Goal: Information Seeking & Learning: Check status

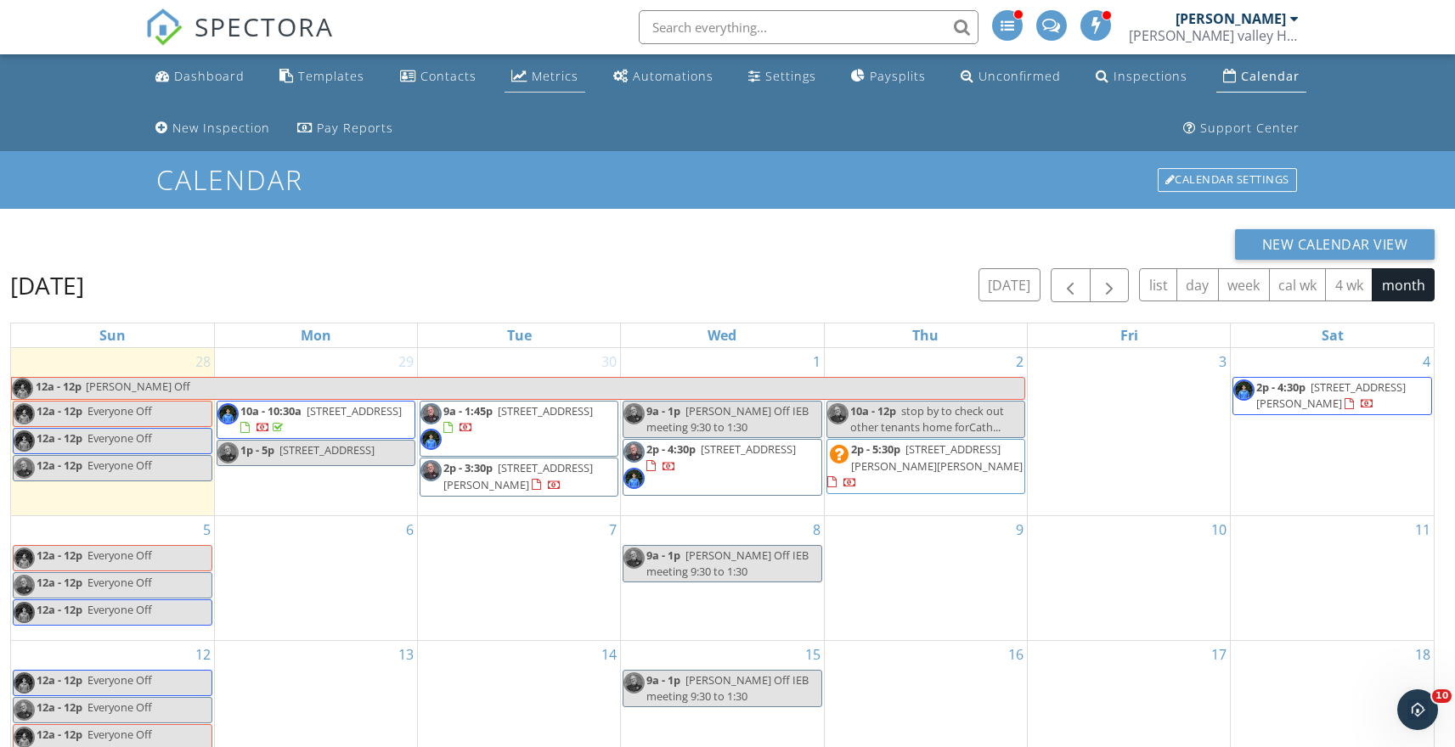
click at [546, 73] on div "Metrics" at bounding box center [555, 76] width 47 height 16
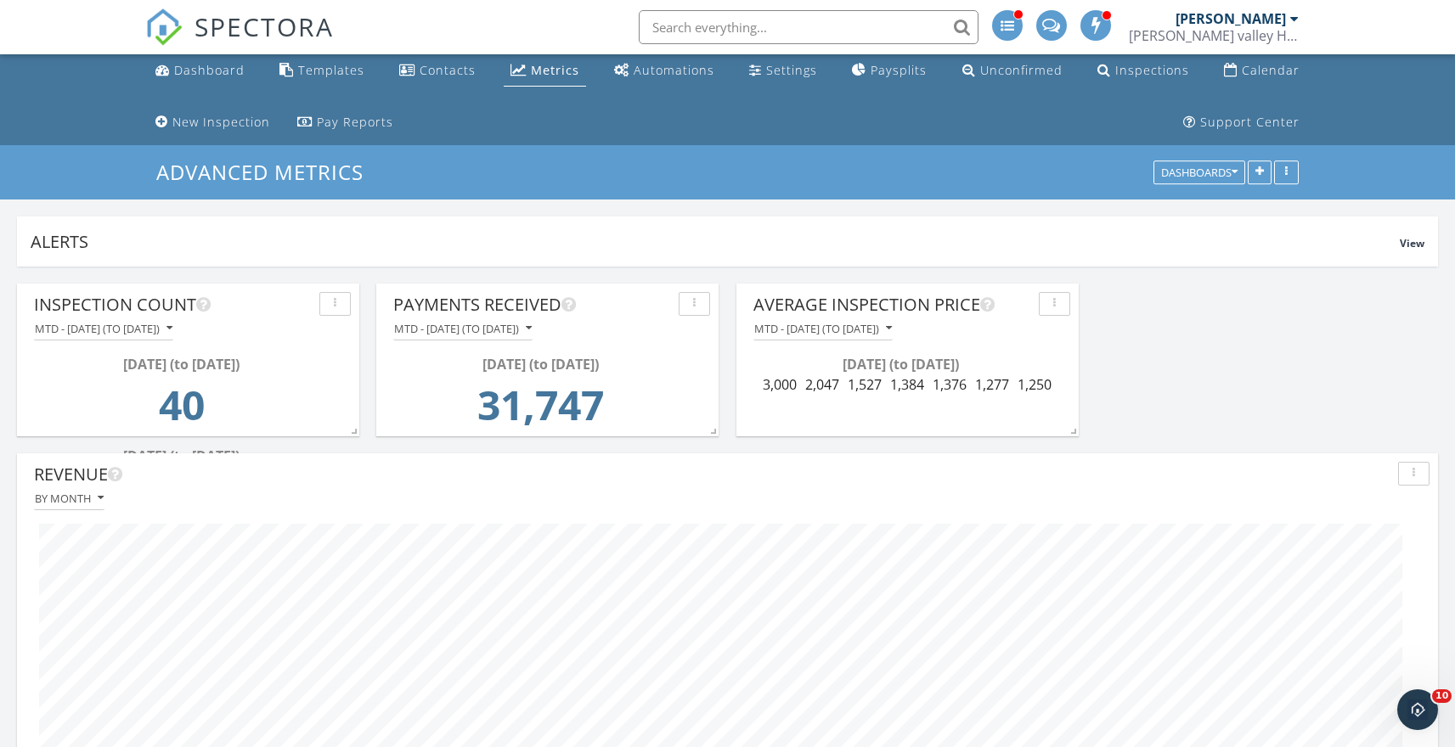
scroll to position [7, 0]
click at [892, 329] on icon "button" at bounding box center [889, 328] width 6 height 12
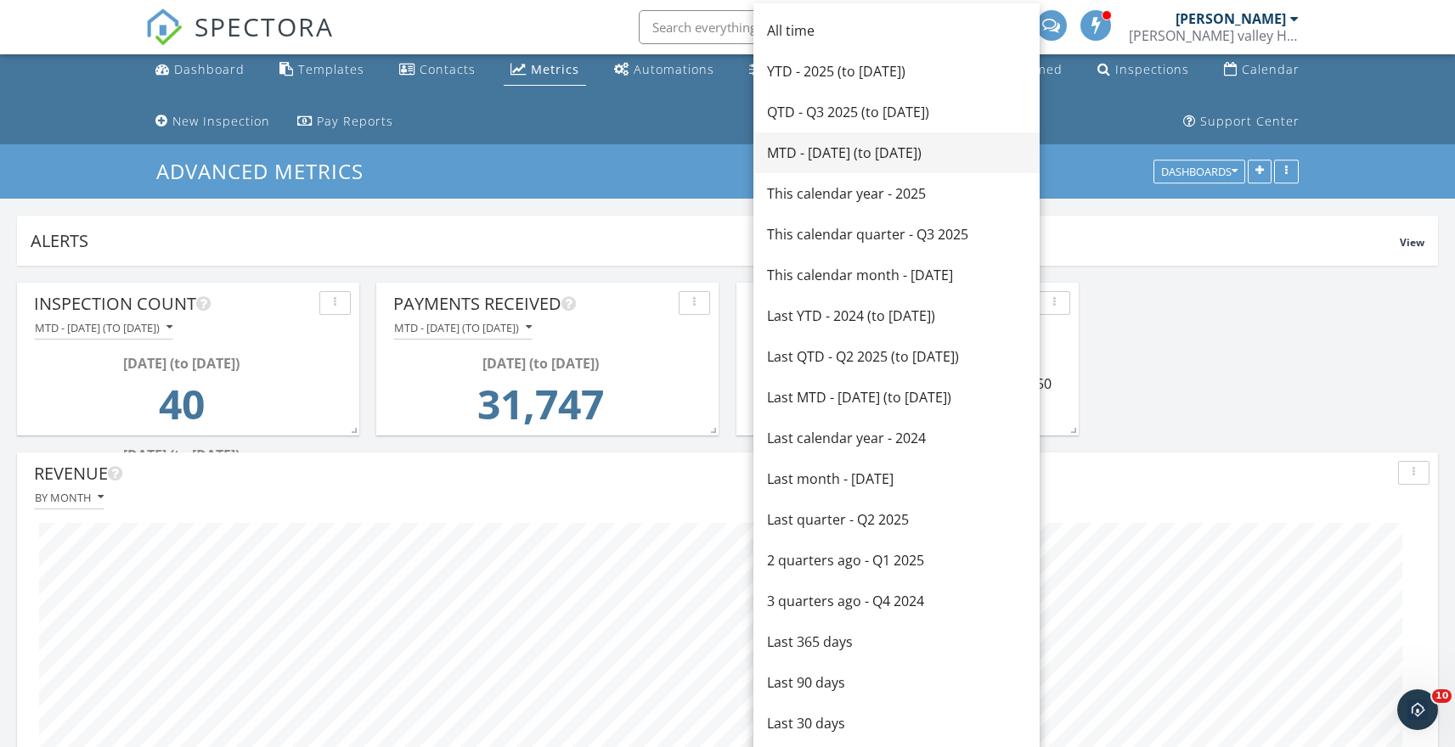
click at [814, 149] on div "MTD - [DATE] (to [DATE])" at bounding box center [896, 153] width 259 height 20
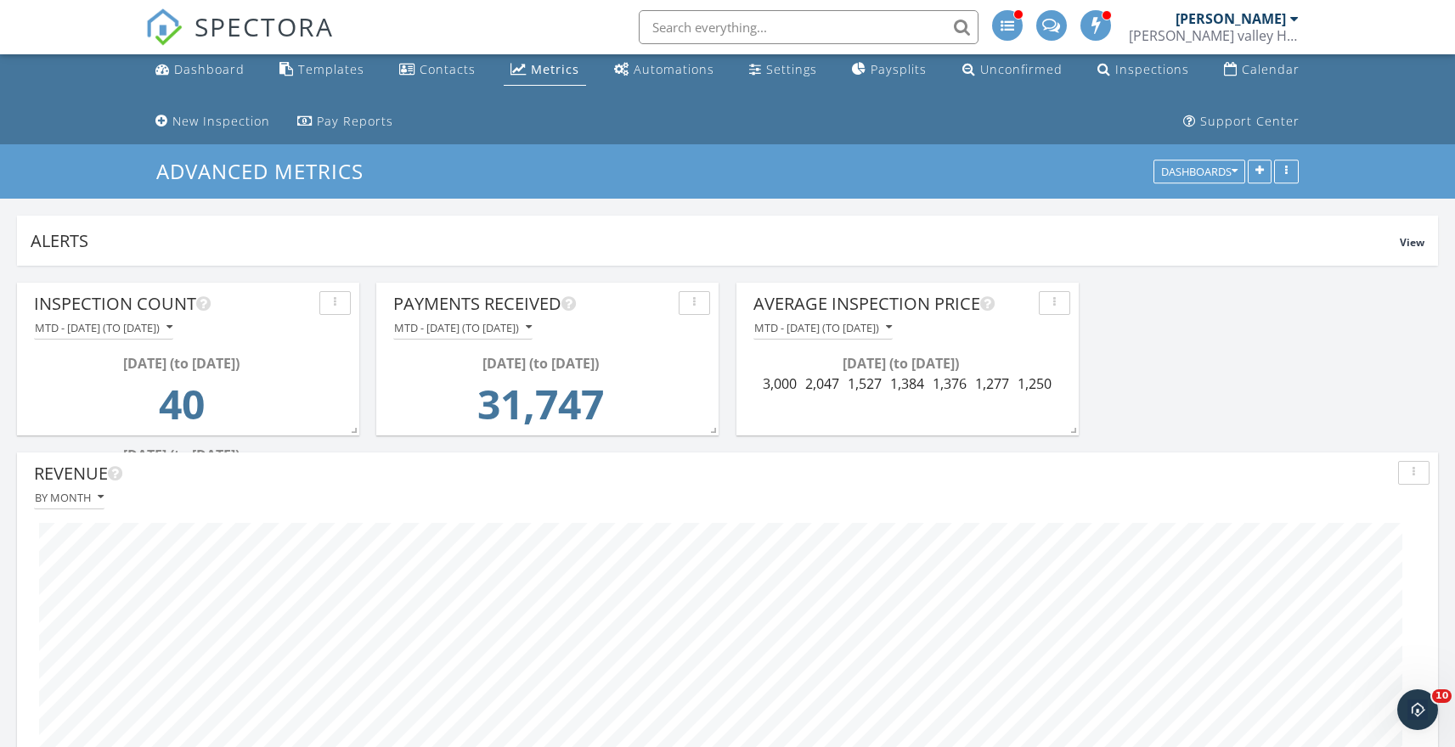
click at [1058, 300] on div "button" at bounding box center [1054, 303] width 16 height 12
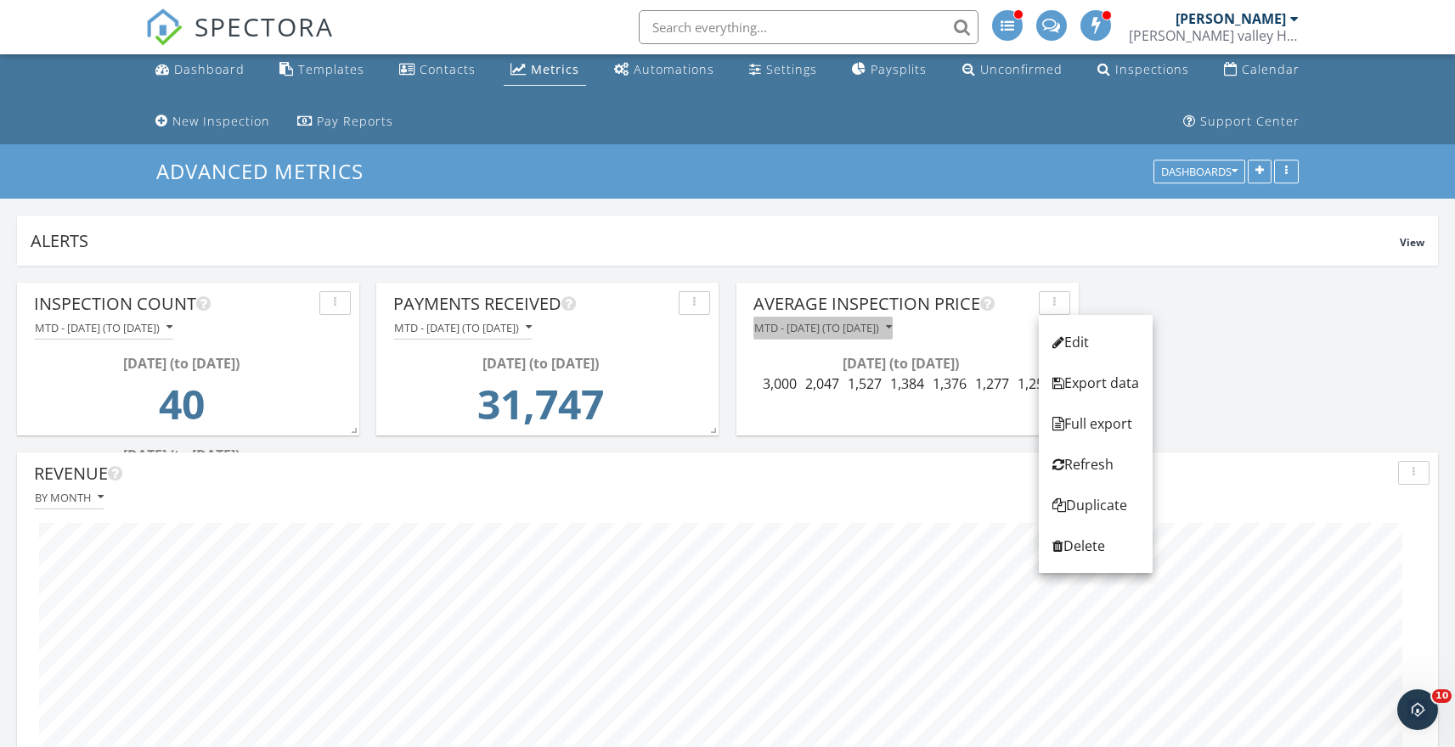
click at [892, 328] on icon "button" at bounding box center [889, 328] width 6 height 12
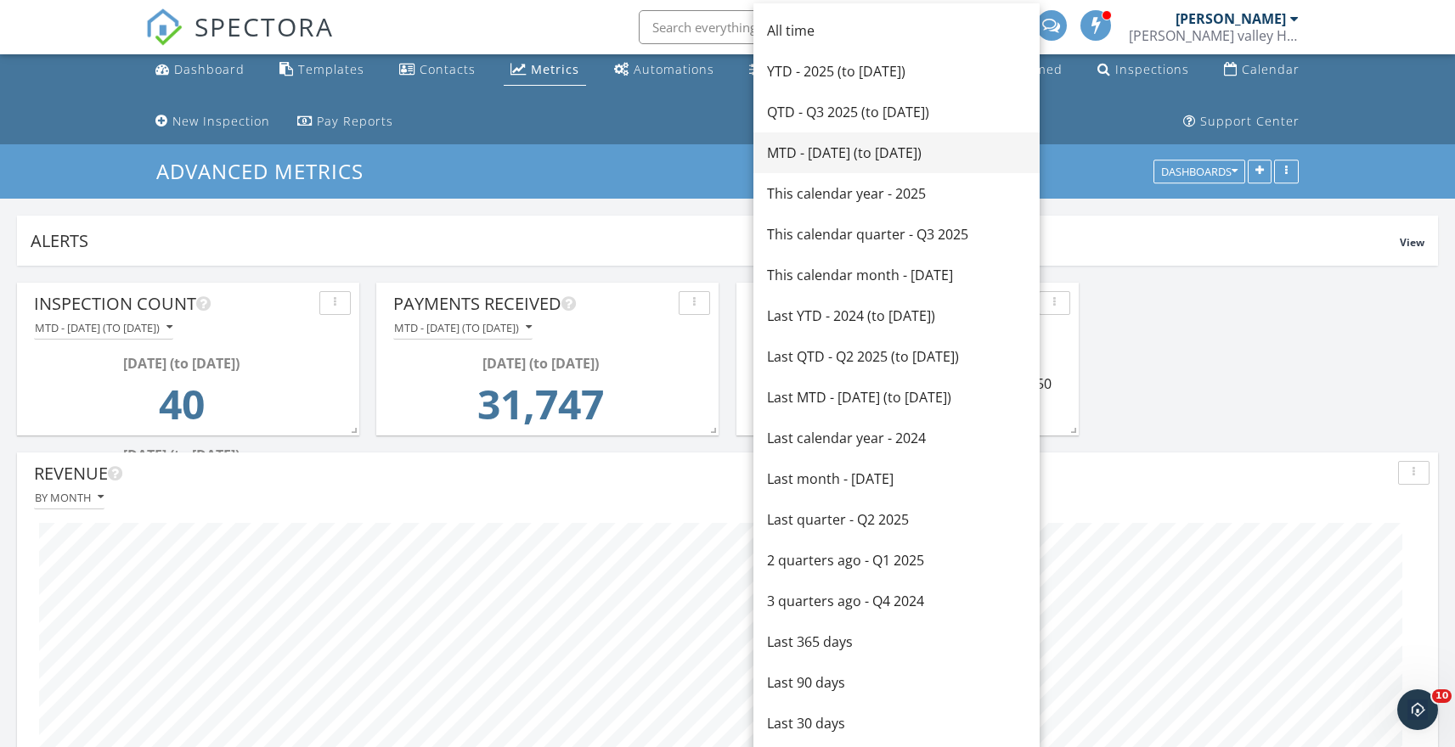
click at [957, 149] on div "MTD - [DATE] (to [DATE])" at bounding box center [896, 153] width 259 height 20
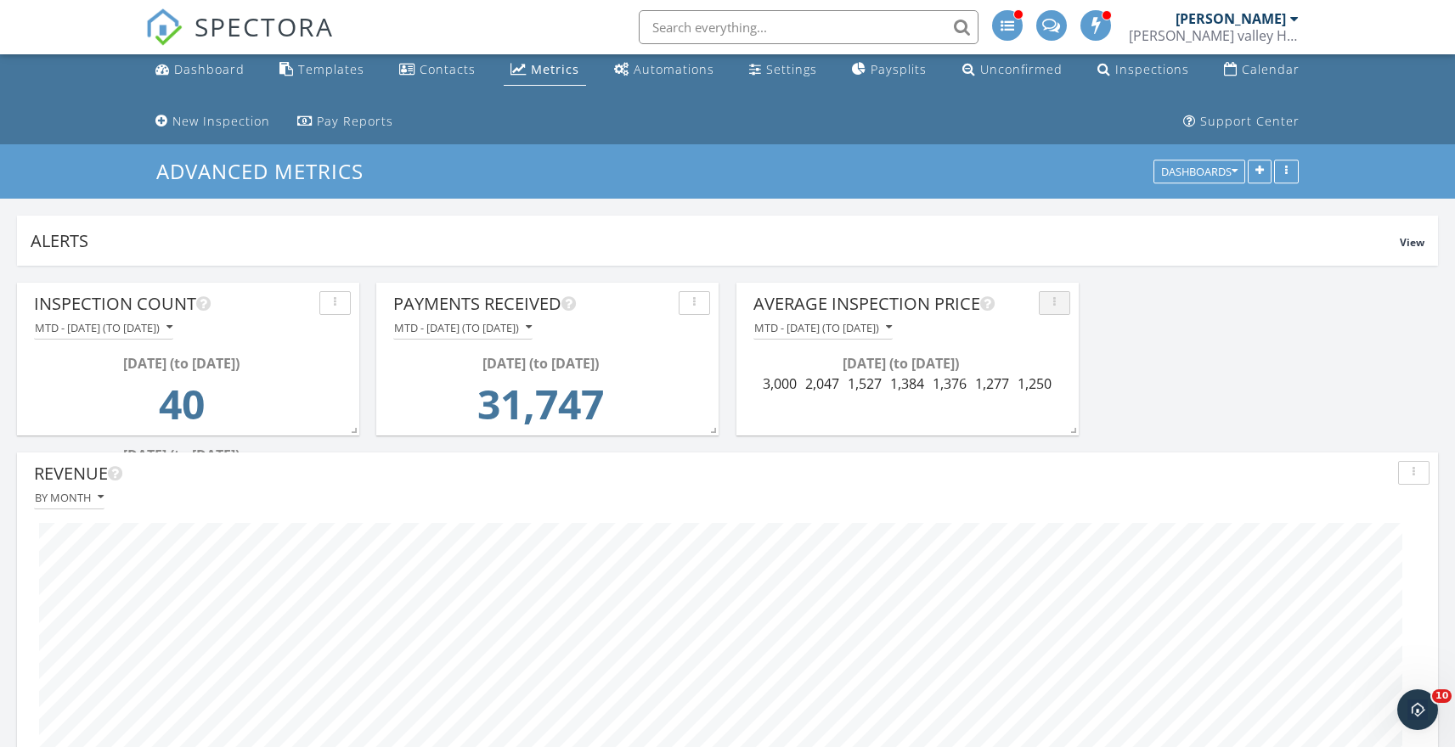
click at [1055, 302] on icon "button" at bounding box center [1054, 303] width 3 height 12
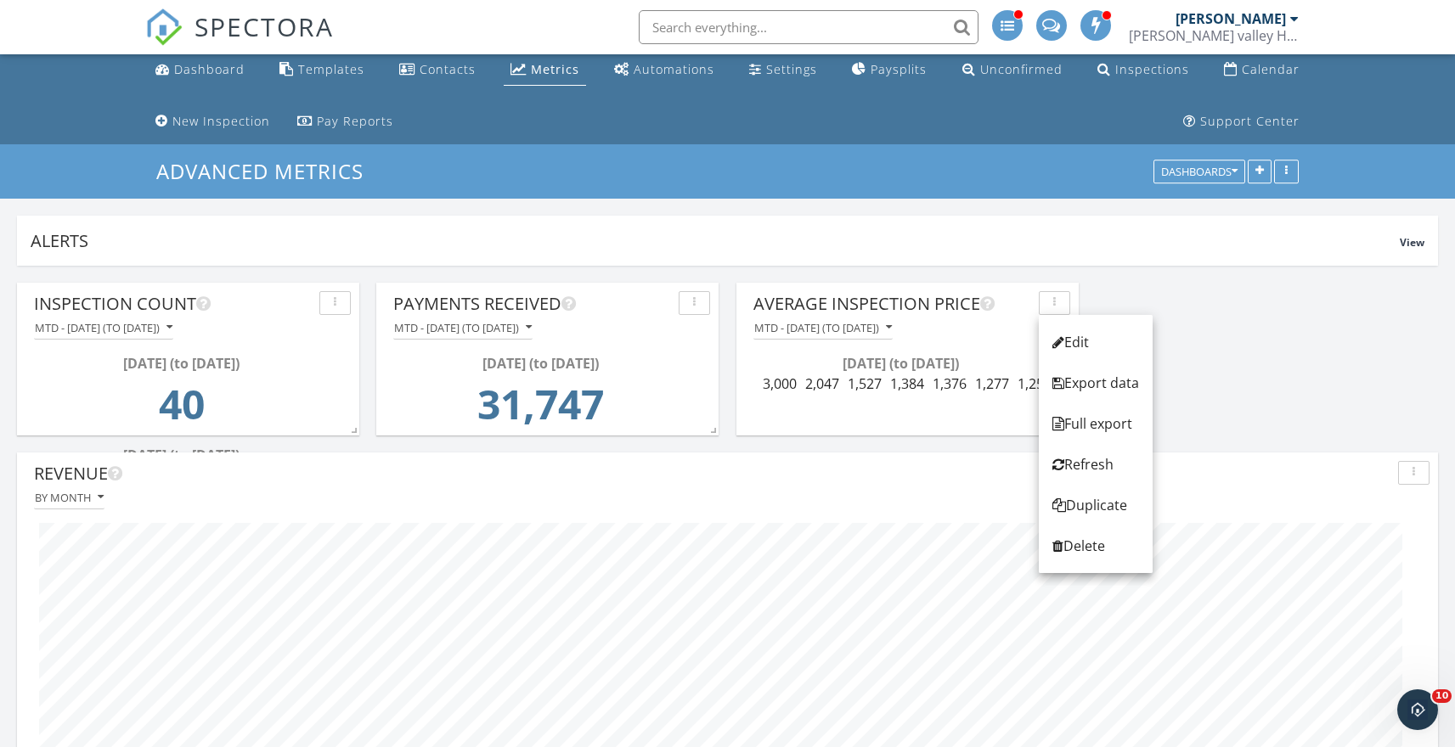
click at [981, 324] on div "MTD - [DATE] (to [DATE])" at bounding box center [907, 328] width 325 height 23
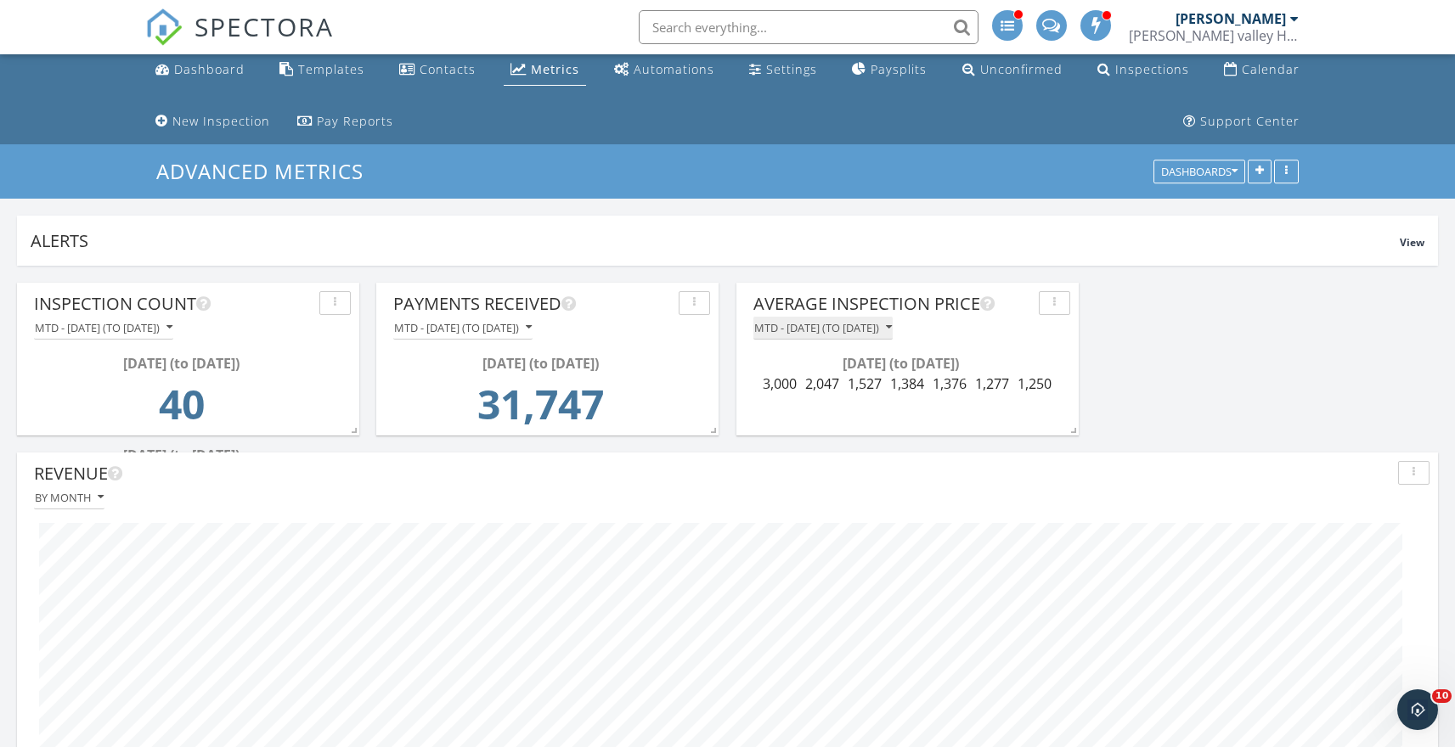
click at [892, 330] on div "MTD - [DATE] (to [DATE])" at bounding box center [823, 328] width 138 height 12
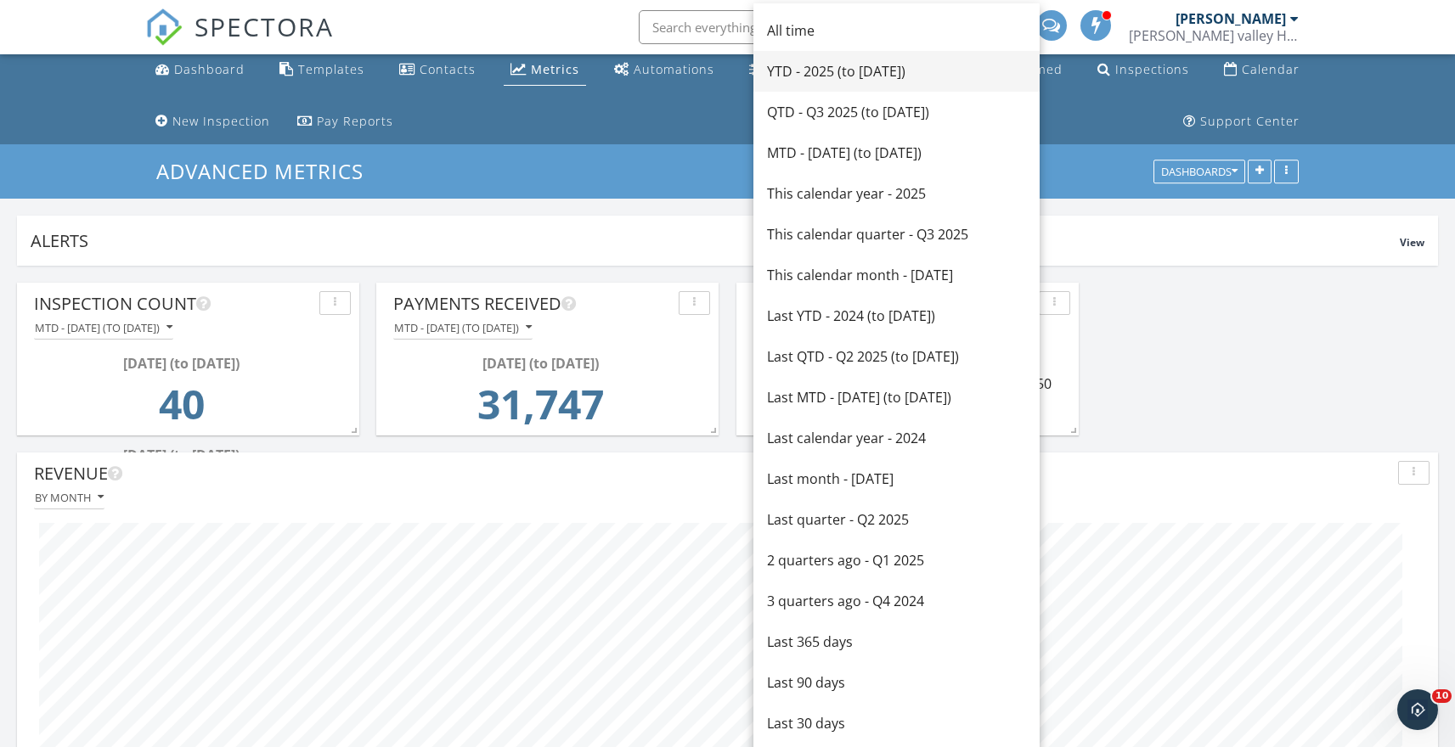
click at [903, 71] on div "YTD - 2025 (to [DATE])" at bounding box center [896, 71] width 259 height 20
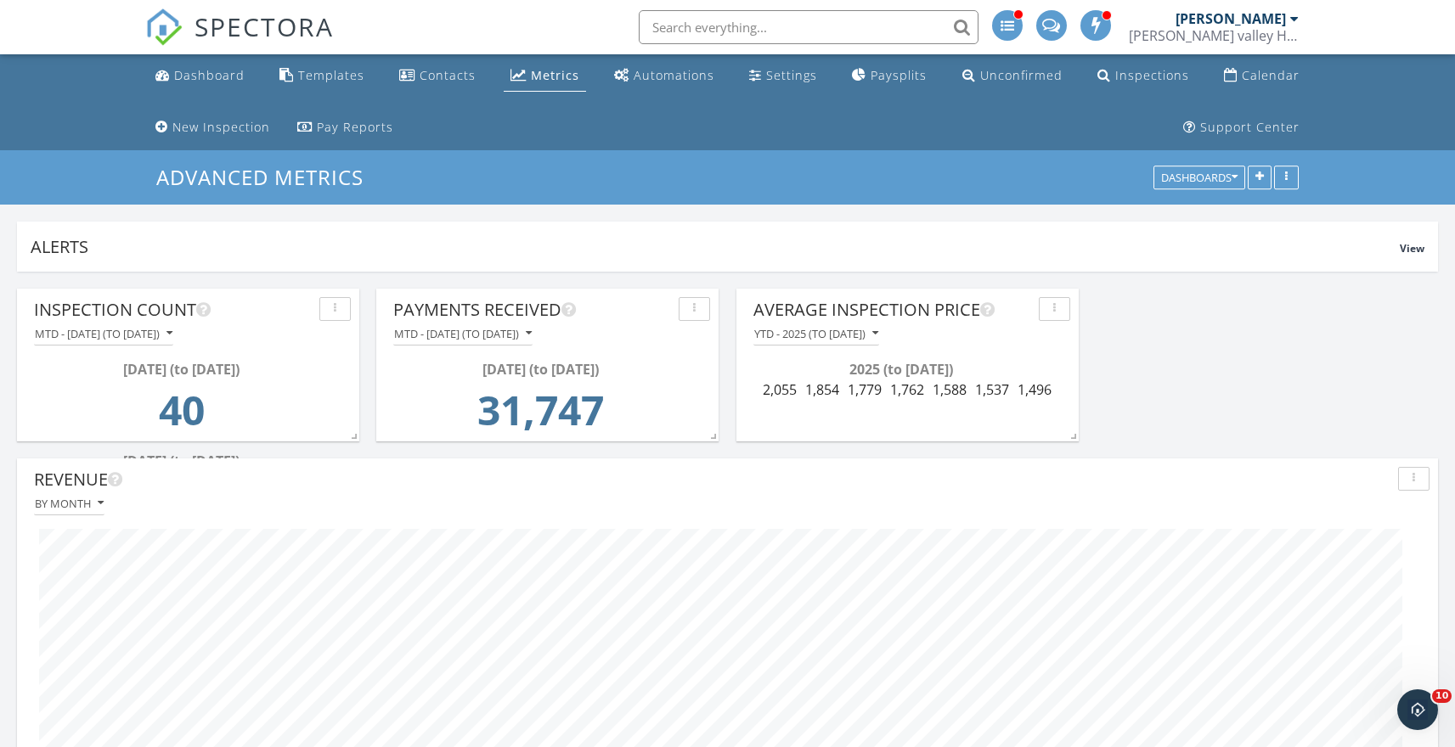
scroll to position [0, 0]
click at [878, 335] on icon "button" at bounding box center [875, 335] width 6 height 12
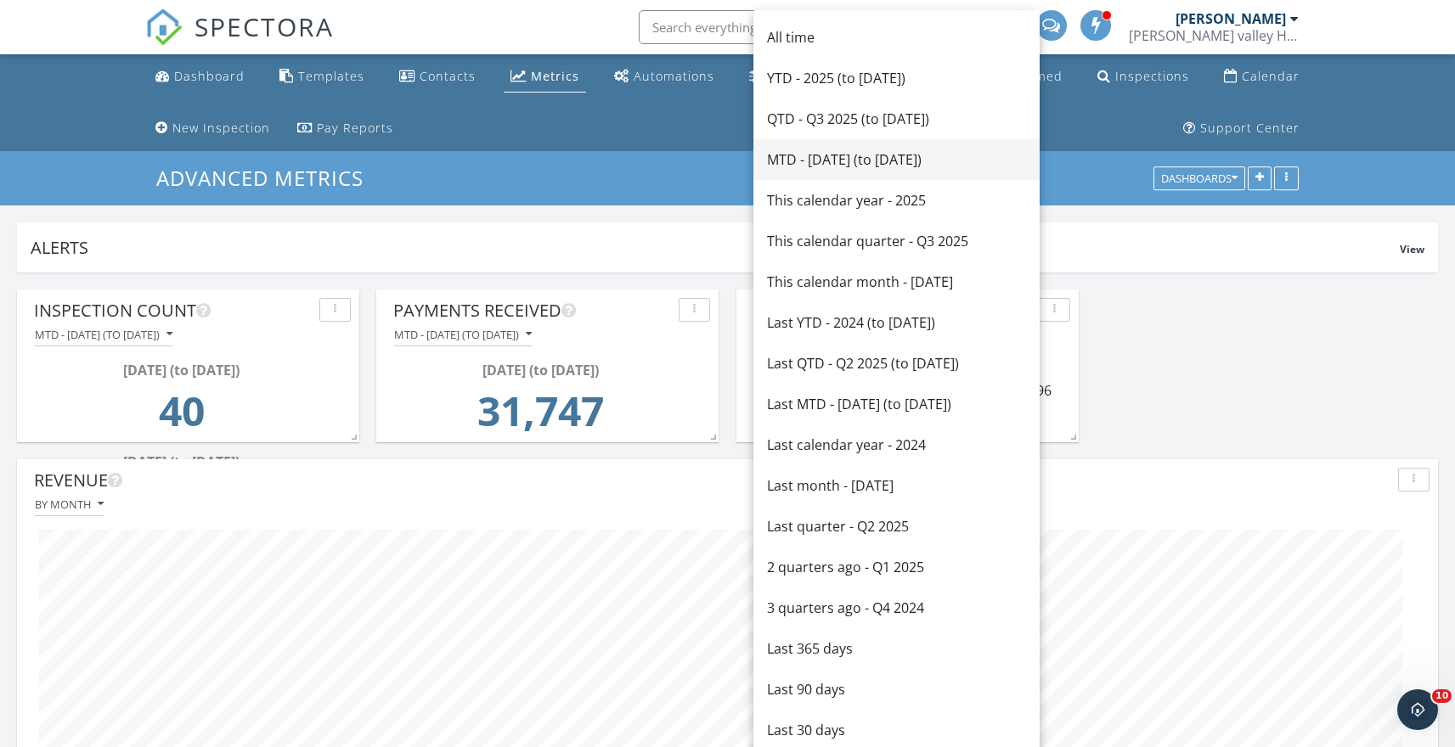
click at [826, 159] on div "MTD - [DATE] (to [DATE])" at bounding box center [896, 159] width 259 height 20
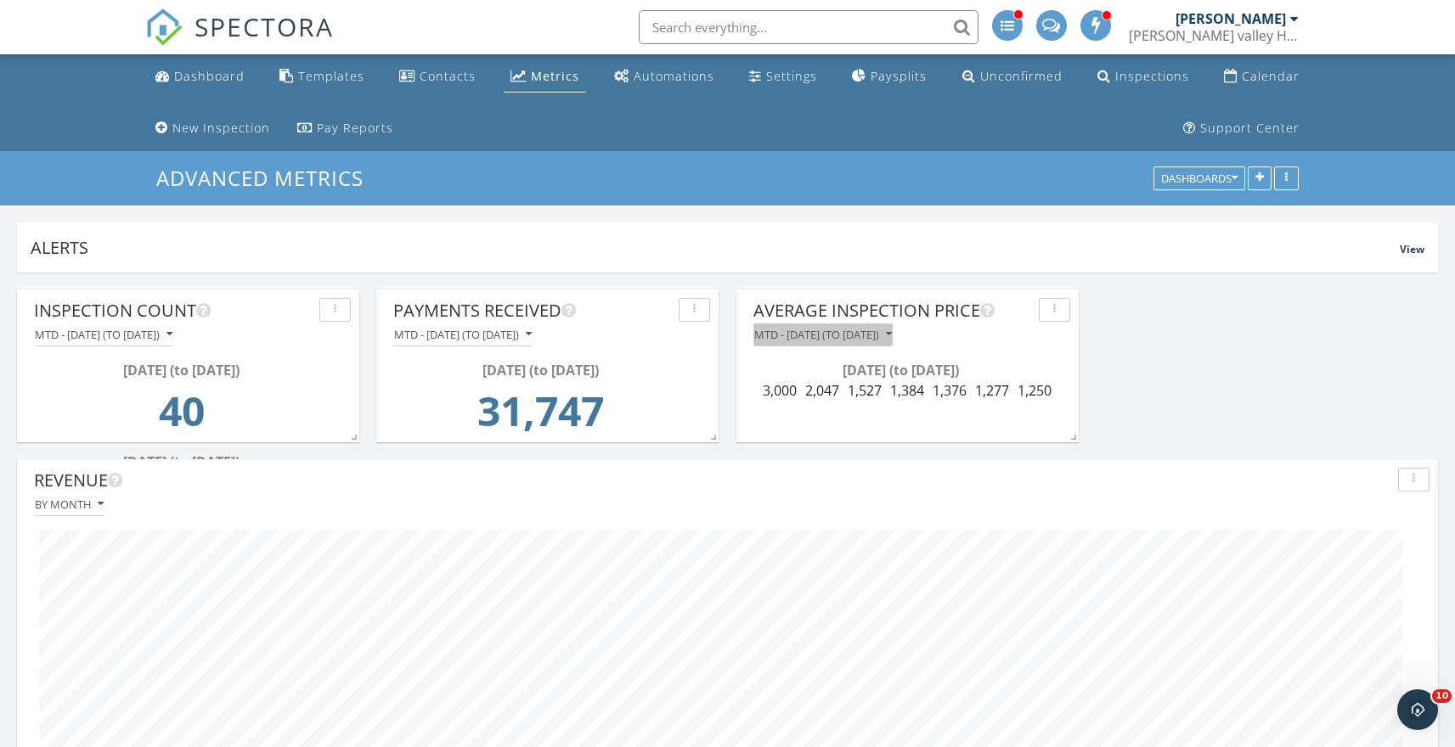
click at [892, 334] on icon "button" at bounding box center [889, 335] width 6 height 12
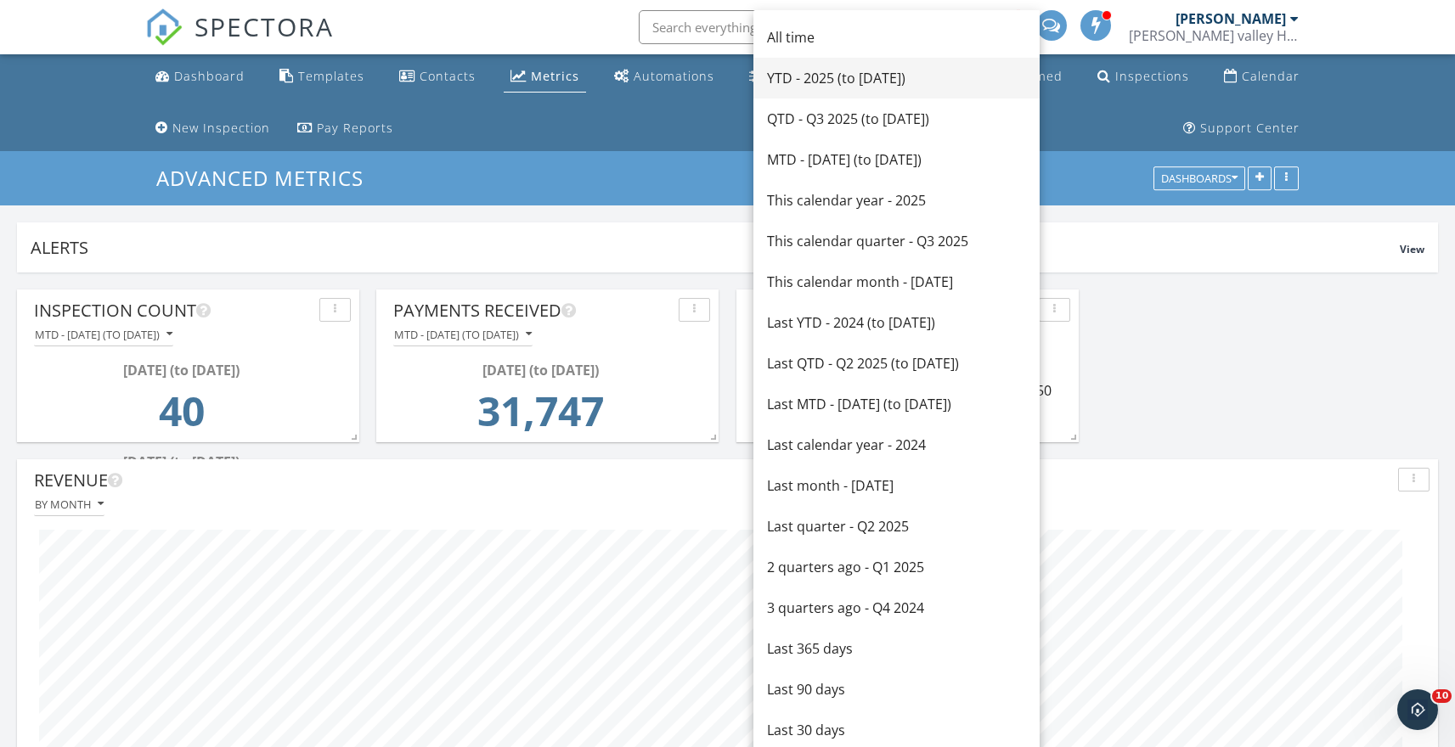
click at [810, 80] on div "YTD - 2025 (to [DATE])" at bounding box center [896, 78] width 259 height 20
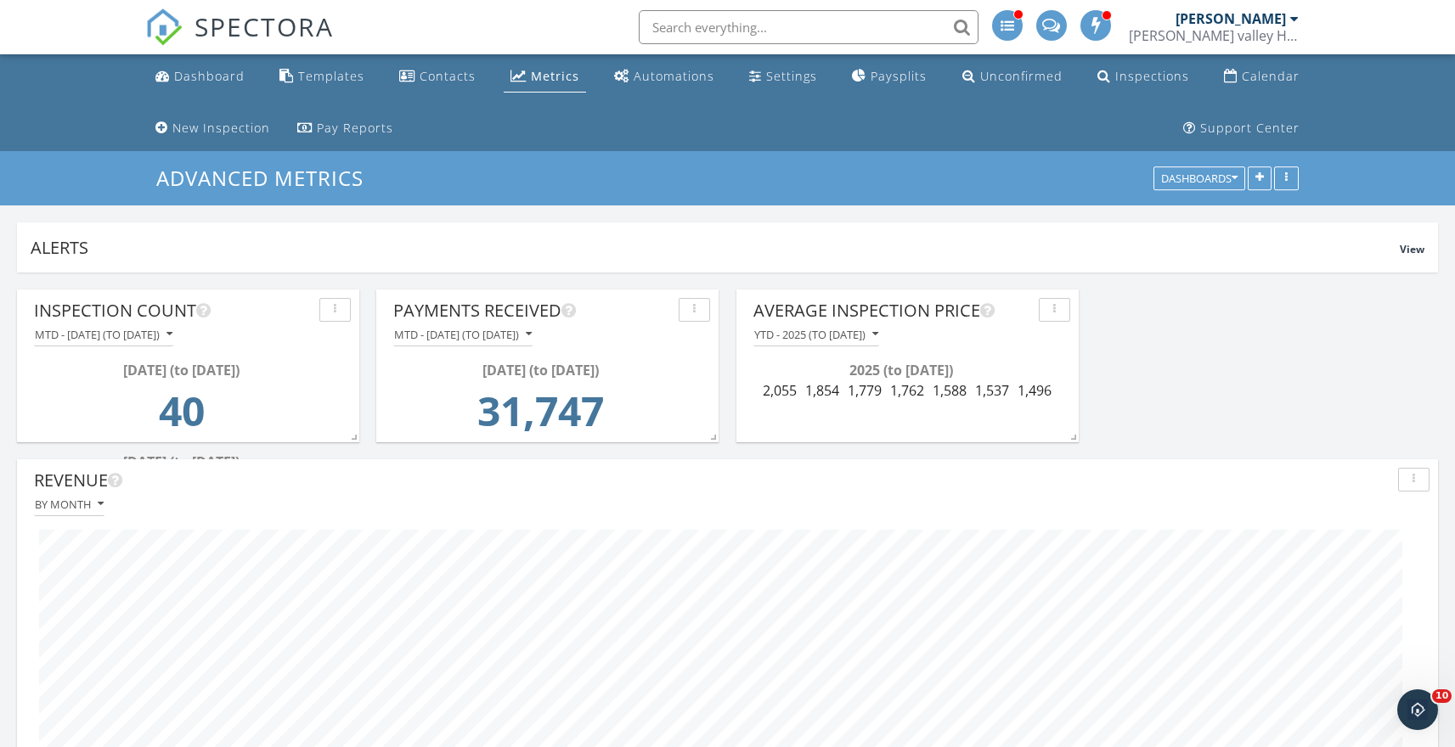
click at [896, 335] on div "YTD - 2025 (to [DATE])" at bounding box center [907, 335] width 325 height 23
click at [878, 335] on icon "button" at bounding box center [875, 335] width 6 height 12
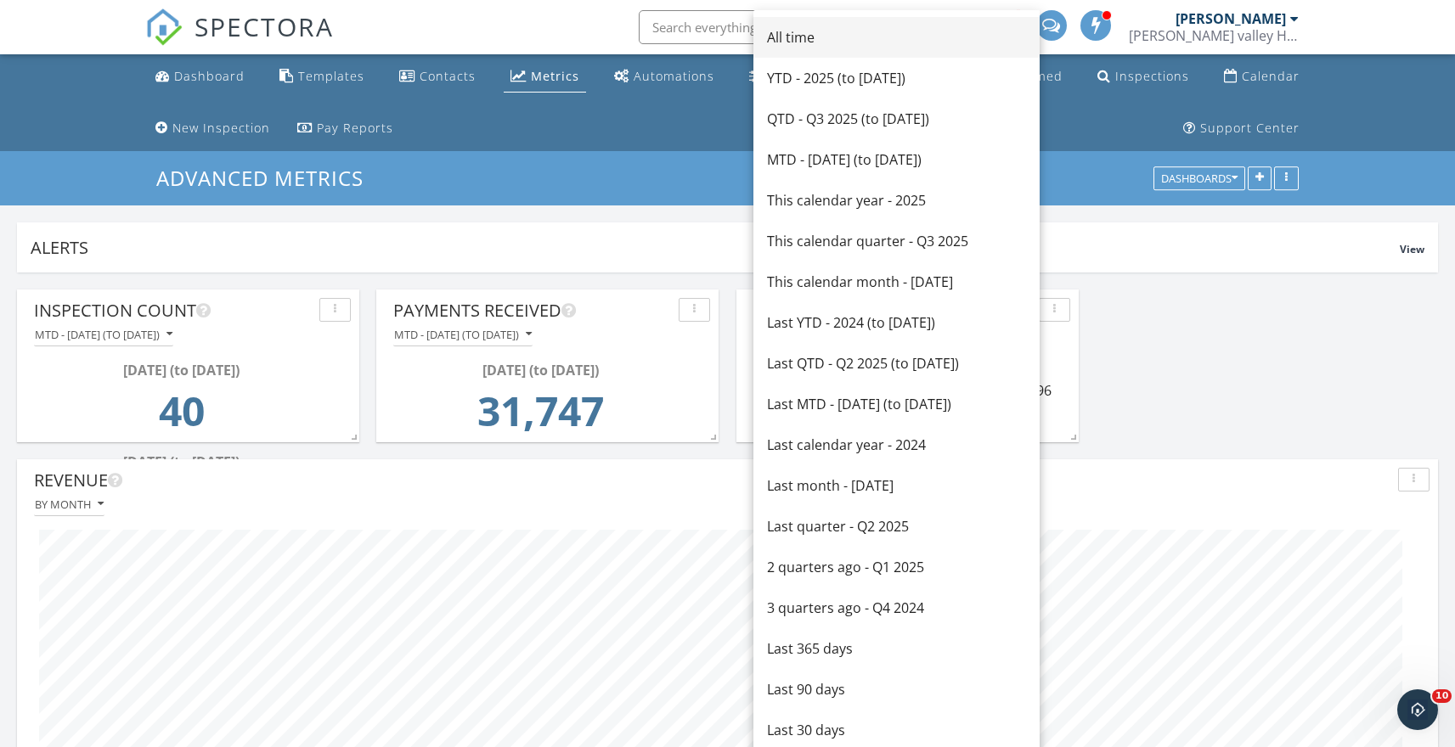
click at [786, 36] on div "All time" at bounding box center [896, 37] width 259 height 20
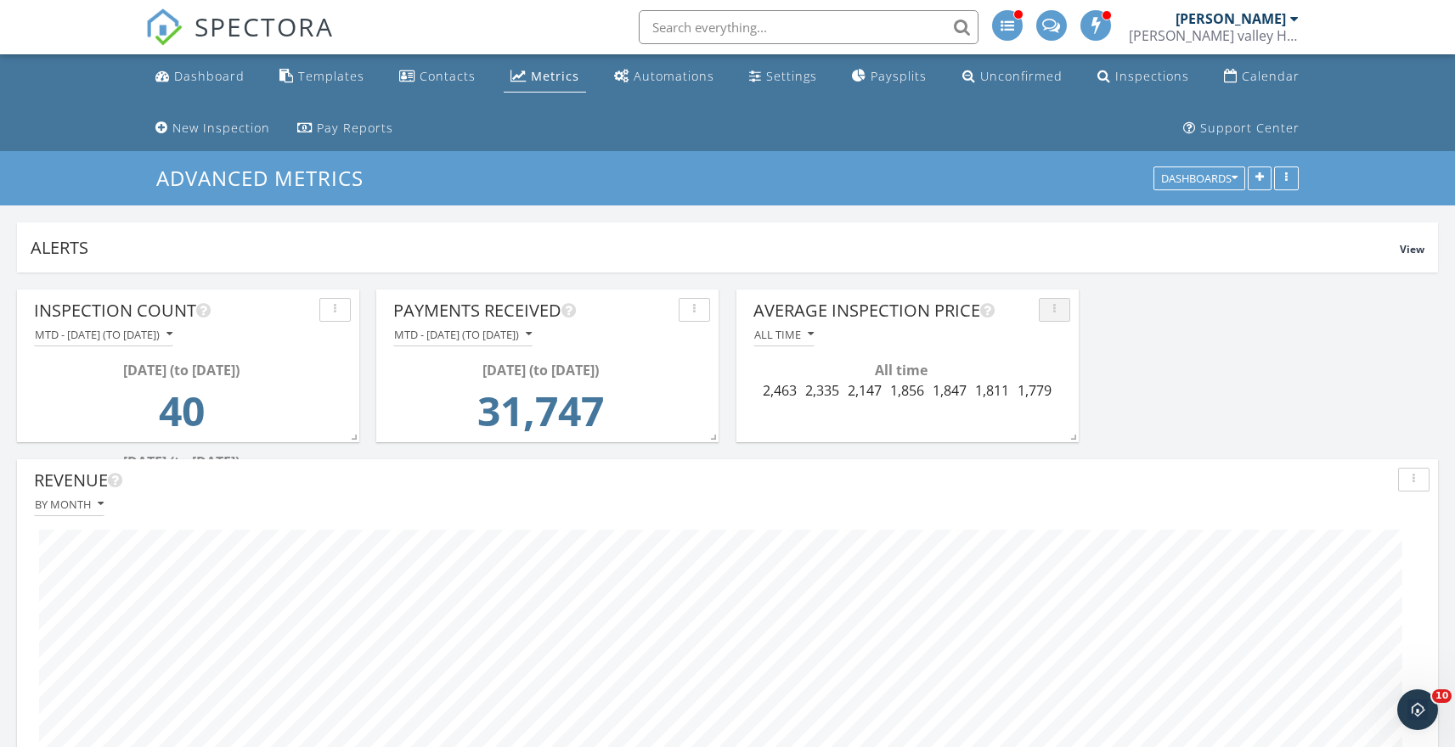
click at [1056, 308] on div "button" at bounding box center [1054, 310] width 16 height 12
click at [1415, 248] on span "View" at bounding box center [1412, 249] width 25 height 14
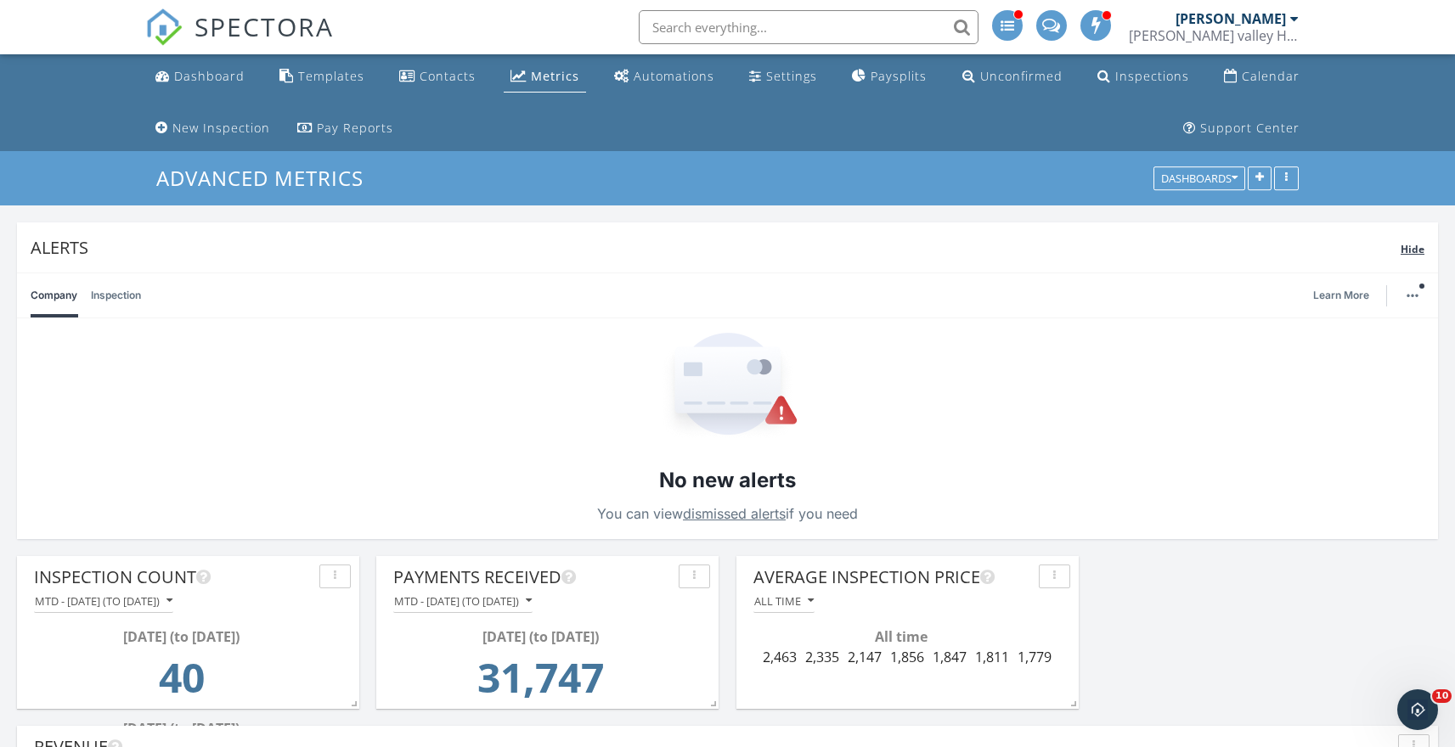
click at [1415, 248] on span "Hide" at bounding box center [1413, 249] width 24 height 14
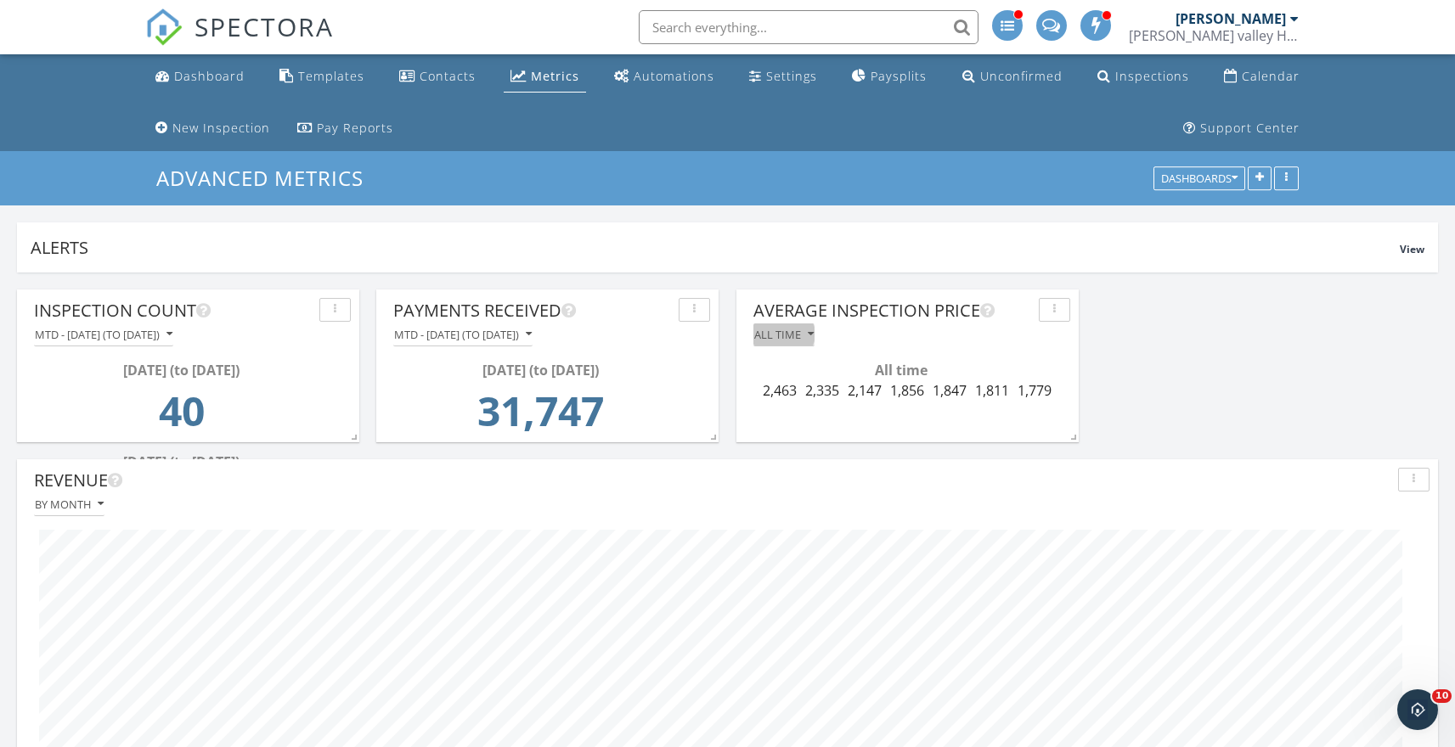
click at [810, 337] on icon "button" at bounding box center [811, 335] width 6 height 12
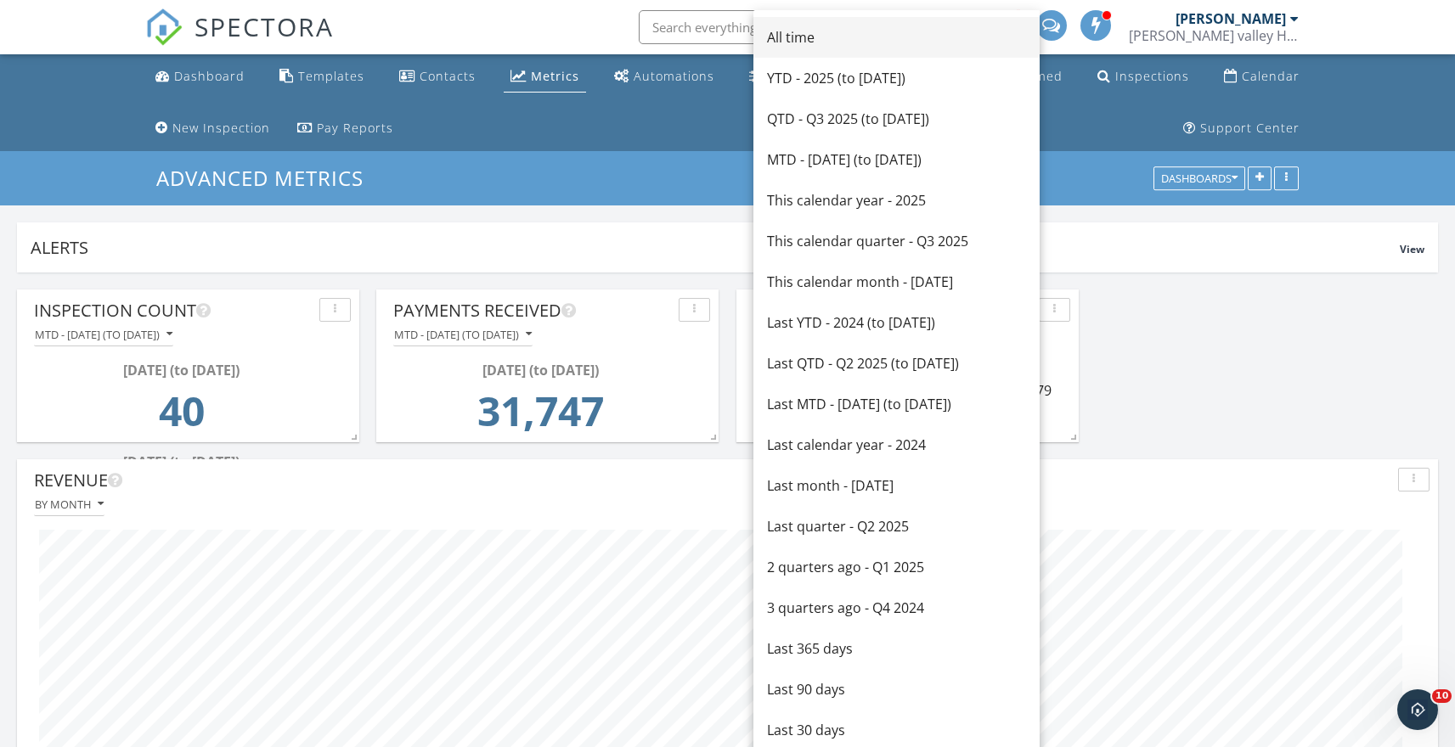
click at [787, 41] on div "All time" at bounding box center [896, 37] width 259 height 20
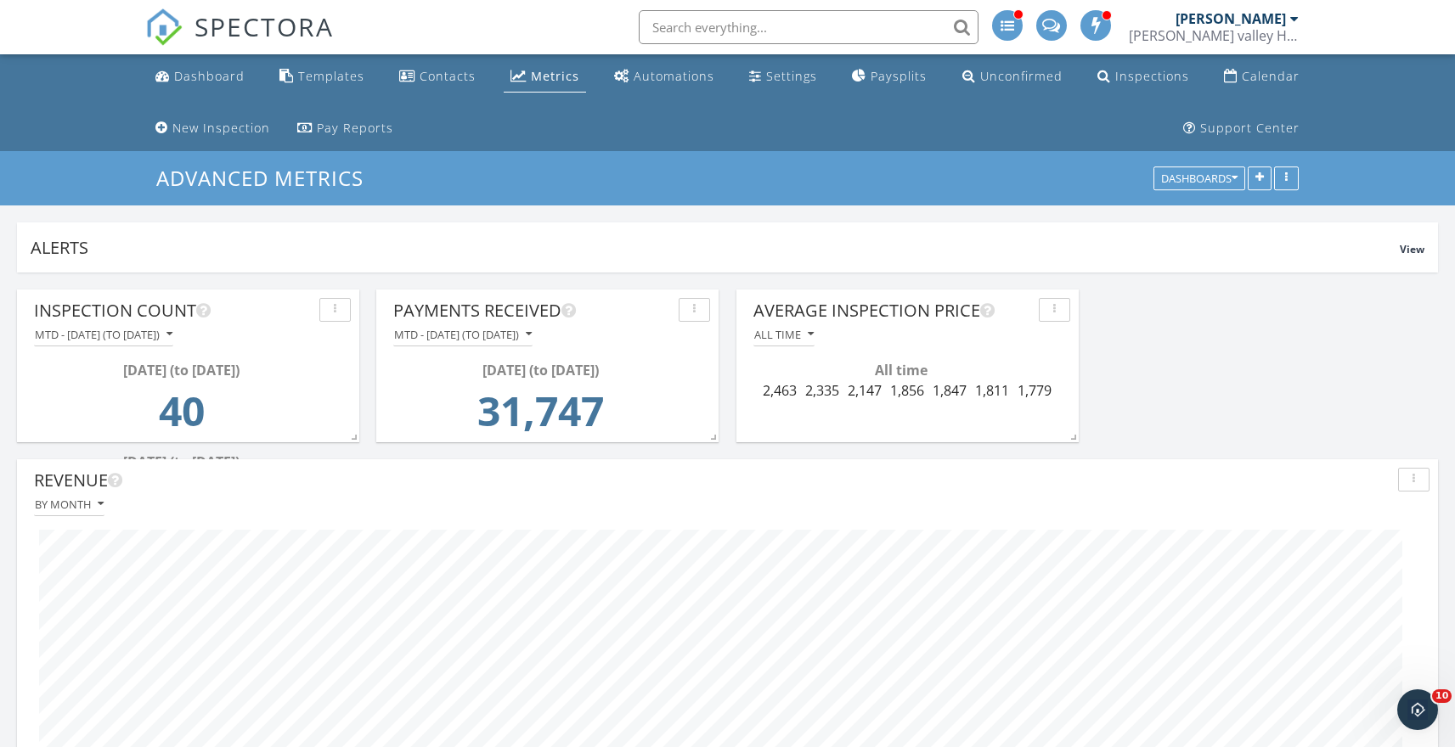
click at [527, 71] on link "Metrics" at bounding box center [545, 76] width 82 height 31
click at [809, 334] on icon "button" at bounding box center [811, 335] width 6 height 12
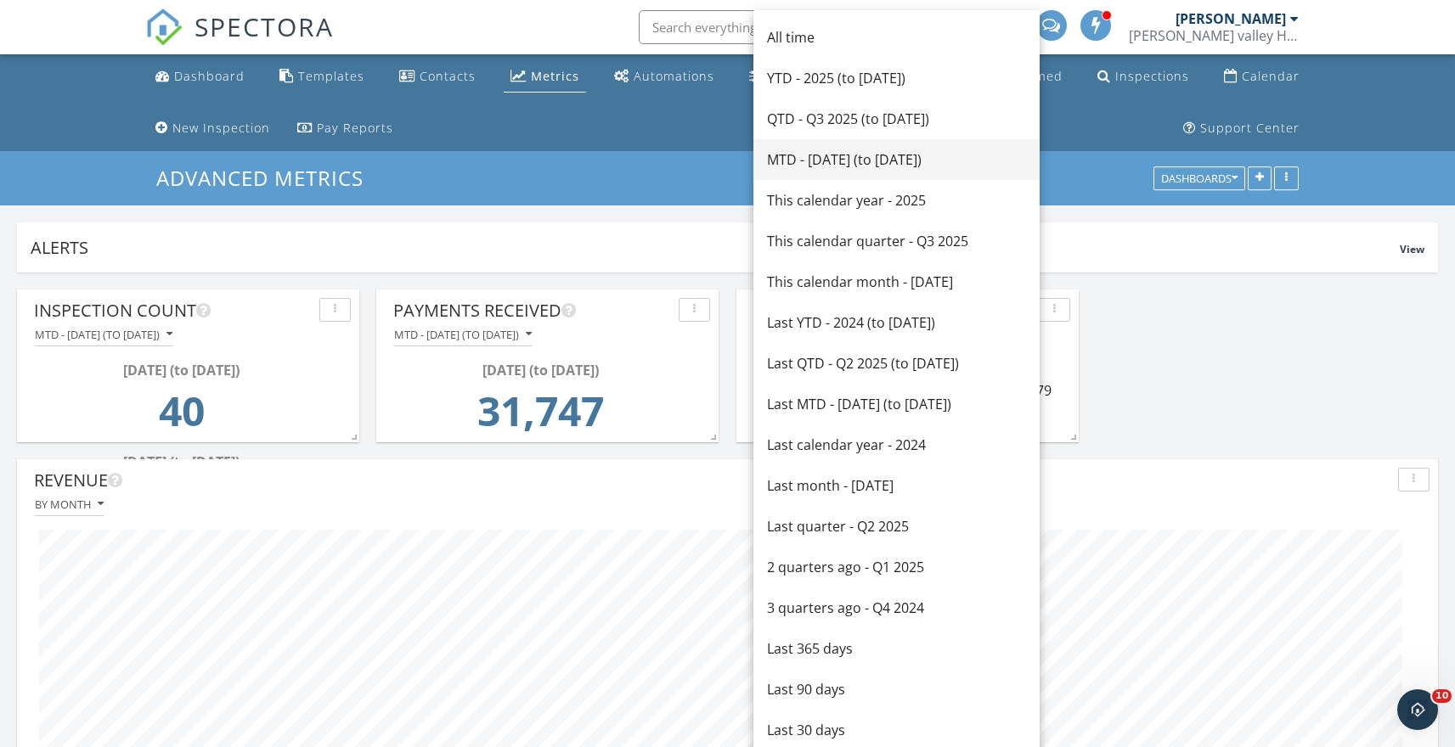
click at [795, 161] on div "MTD - [DATE] (to [DATE])" at bounding box center [896, 159] width 259 height 20
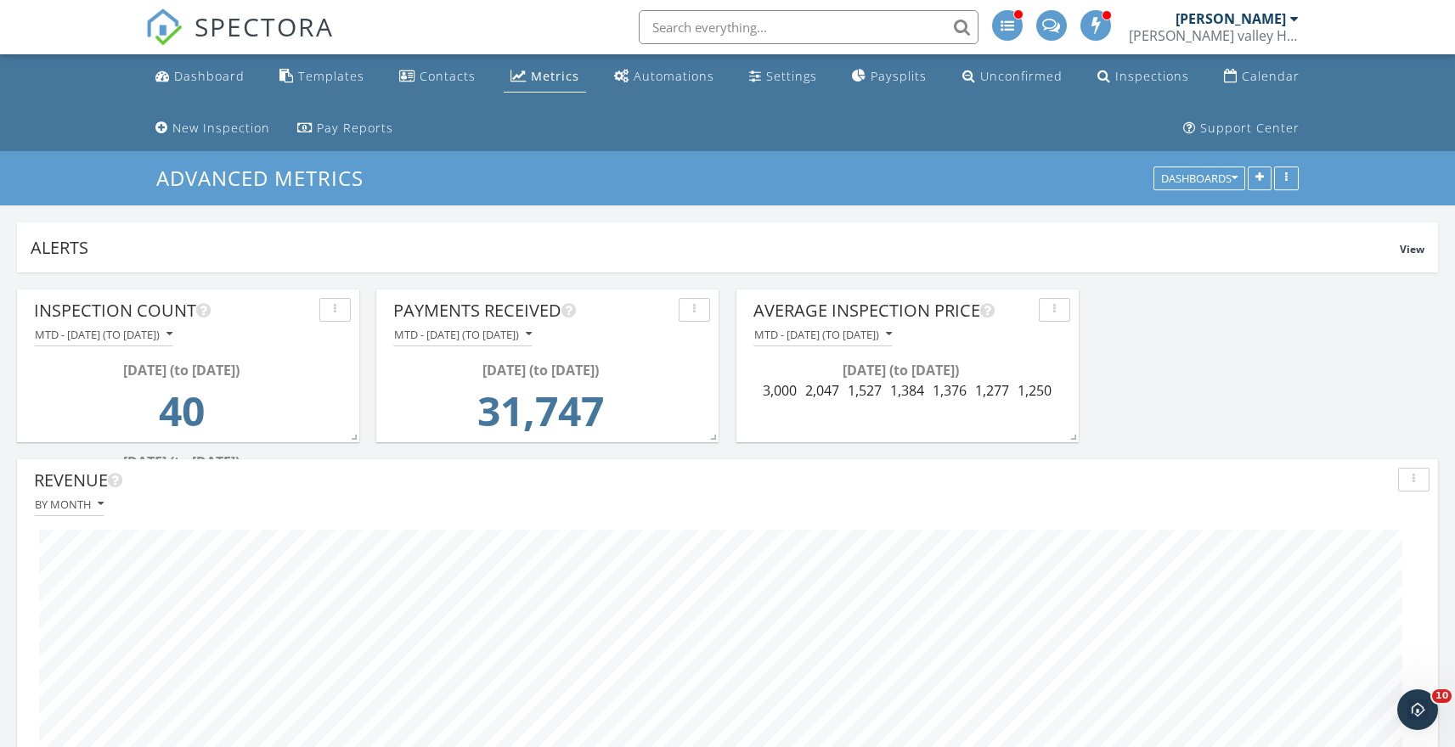
click at [835, 407] on td "2,047" at bounding box center [822, 396] width 42 height 31
click at [880, 390] on td "1,527" at bounding box center [864, 396] width 42 height 31
click at [879, 374] on div "[DATE] (to [DATE])" at bounding box center [901, 370] width 285 height 20
click at [837, 340] on div "MTD - [DATE] (to [DATE])" at bounding box center [823, 335] width 138 height 12
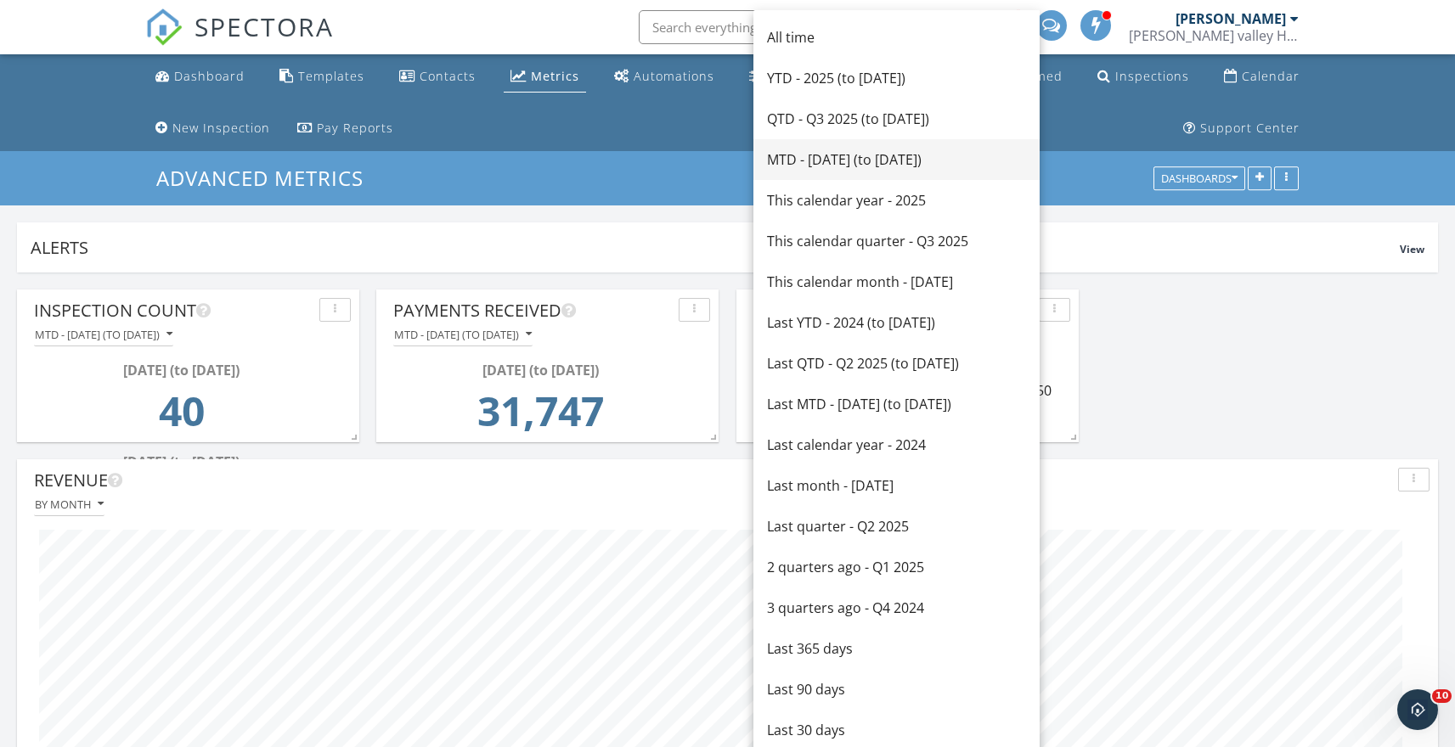
click at [851, 157] on div "MTD - [DATE] (to [DATE])" at bounding box center [896, 159] width 259 height 20
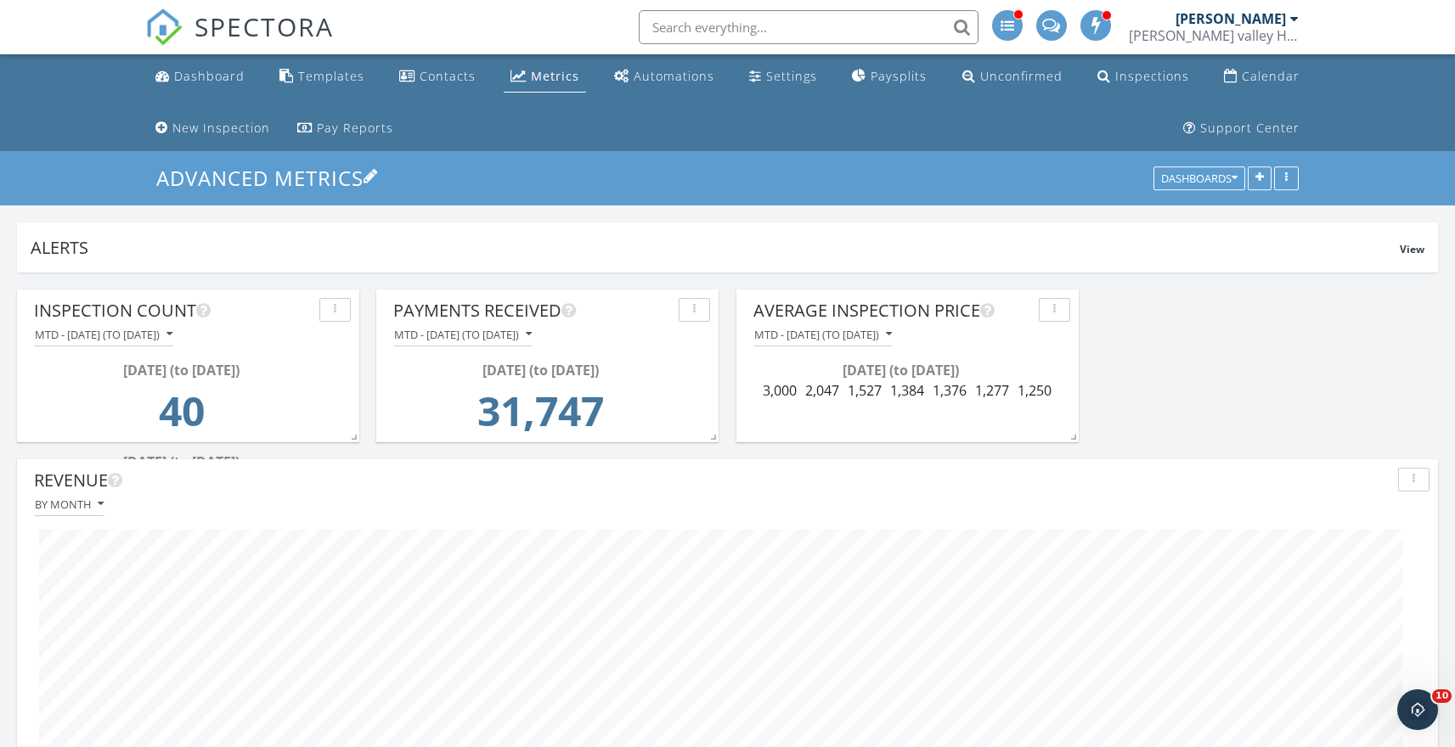
click at [219, 178] on link "Advanced Metrics" at bounding box center [267, 178] width 222 height 28
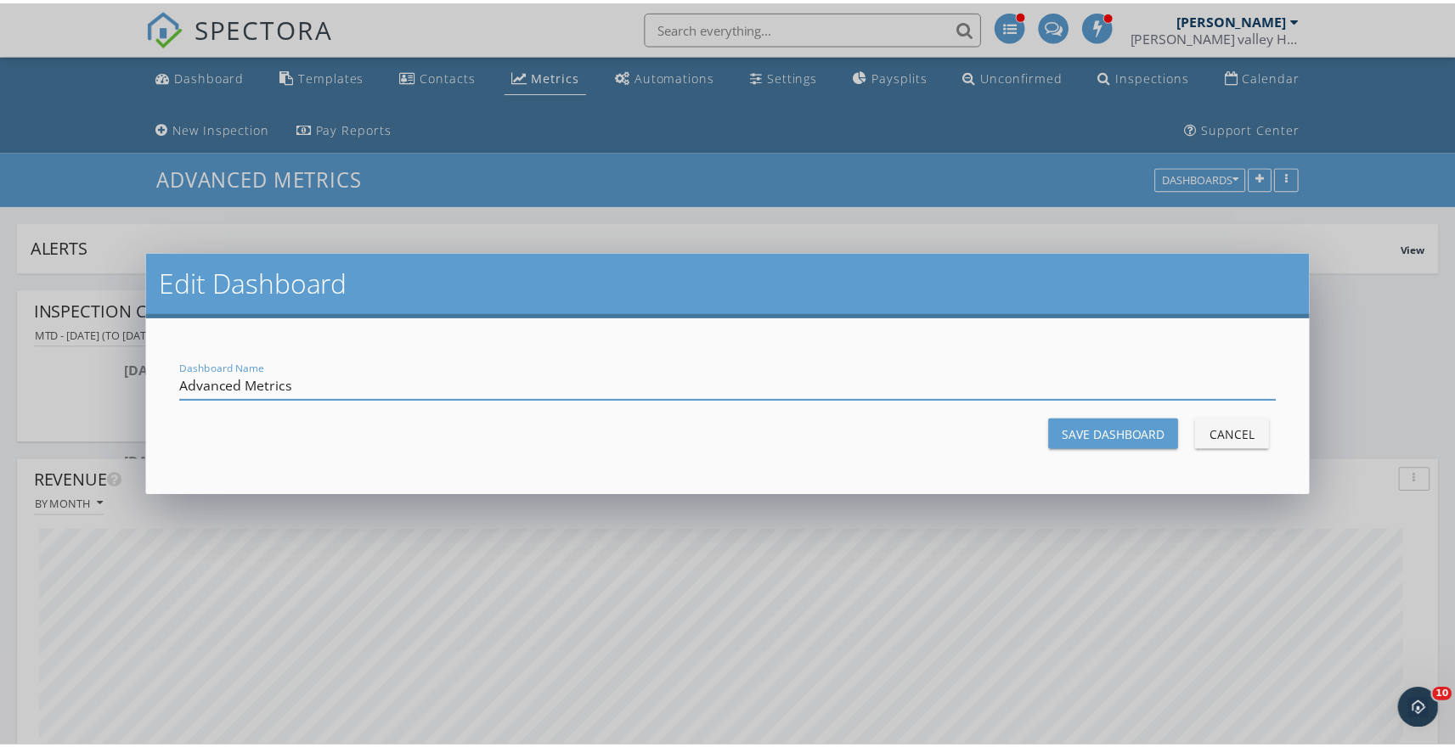
scroll to position [365, 462]
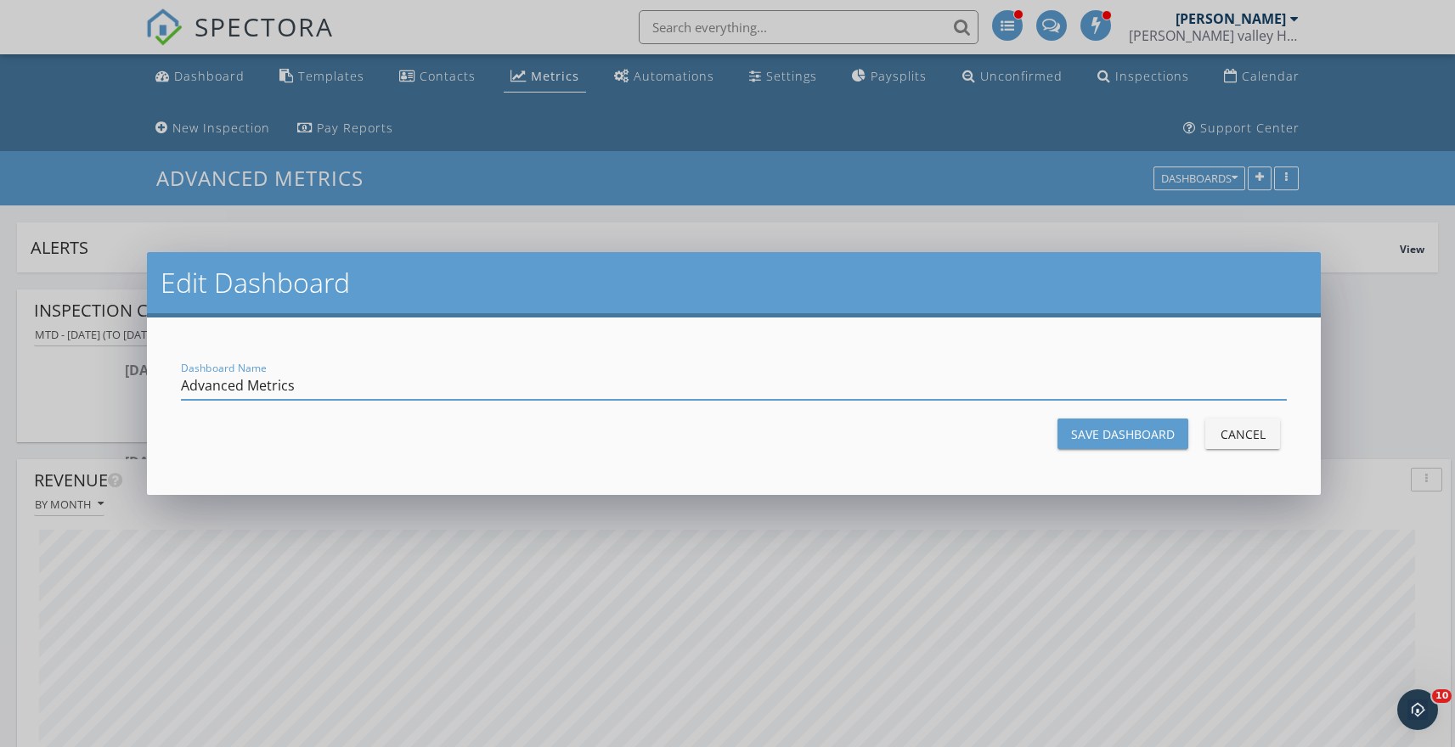
click at [1351, 412] on div "Edit Dashboard Dashboard Name Advanced Metrics Save Dashboard Cancel" at bounding box center [727, 373] width 1455 height 747
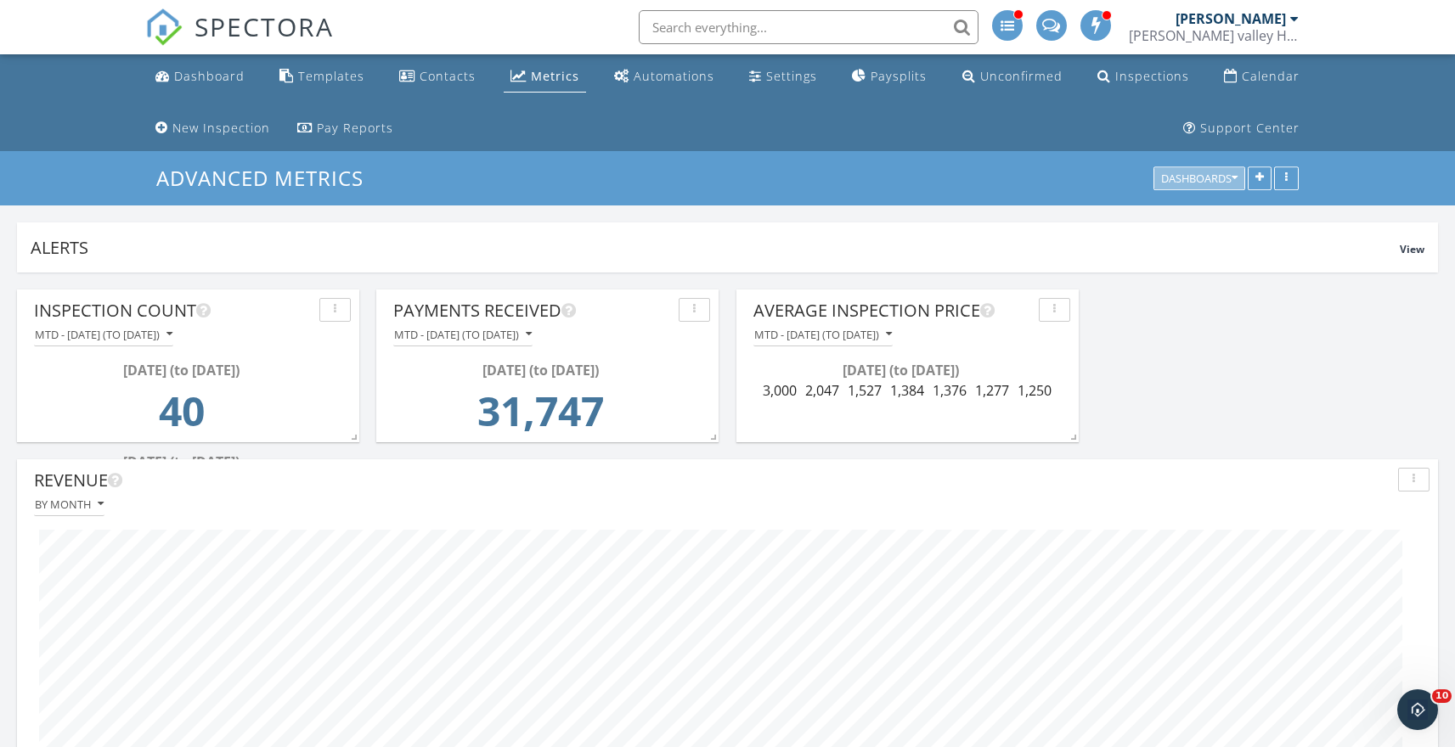
click at [1229, 179] on div "Dashboards" at bounding box center [1199, 179] width 76 height 12
